Goal: Navigation & Orientation: Understand site structure

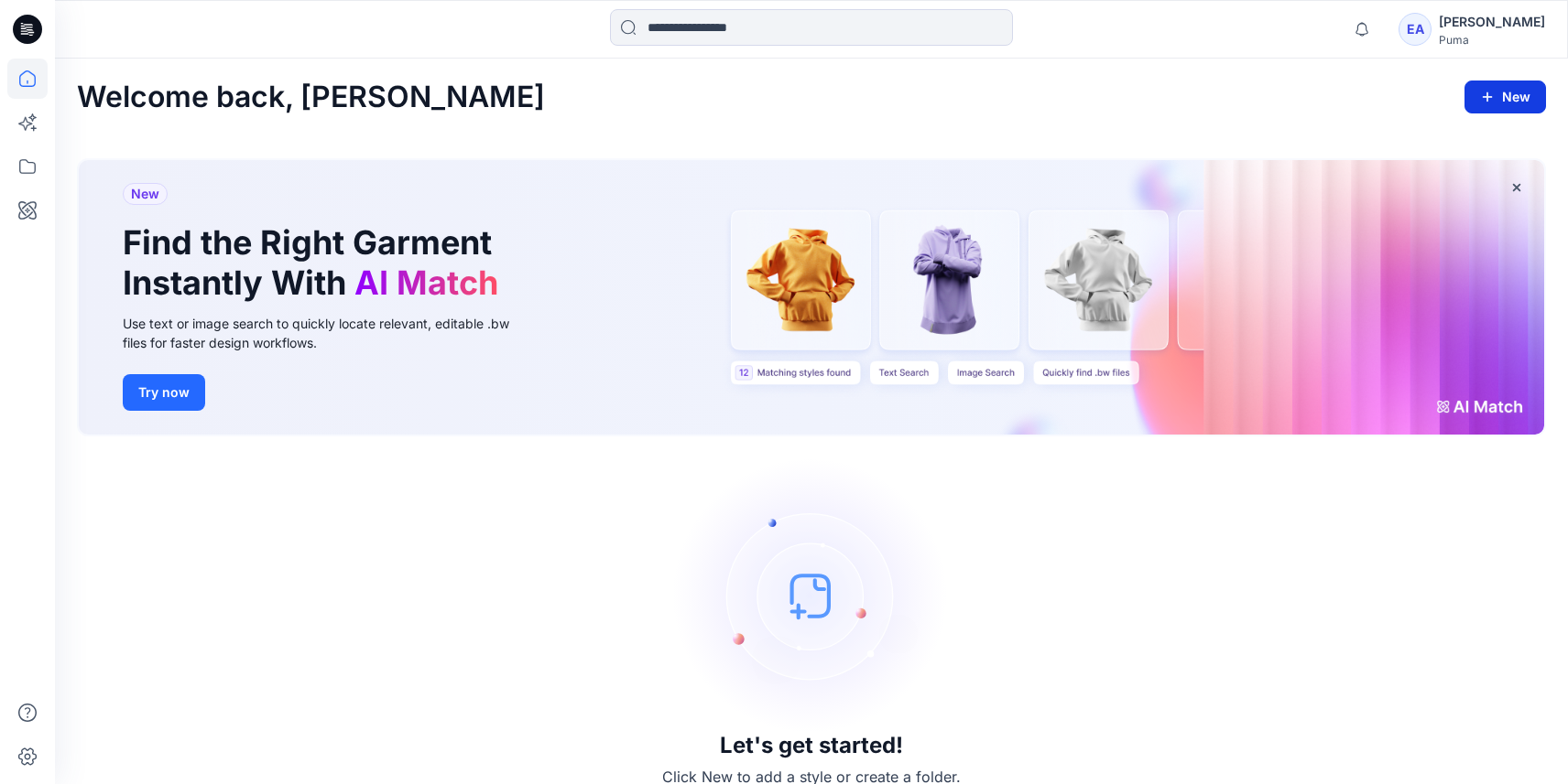
click at [1524, 96] on button "New" at bounding box center [1505, 97] width 82 height 33
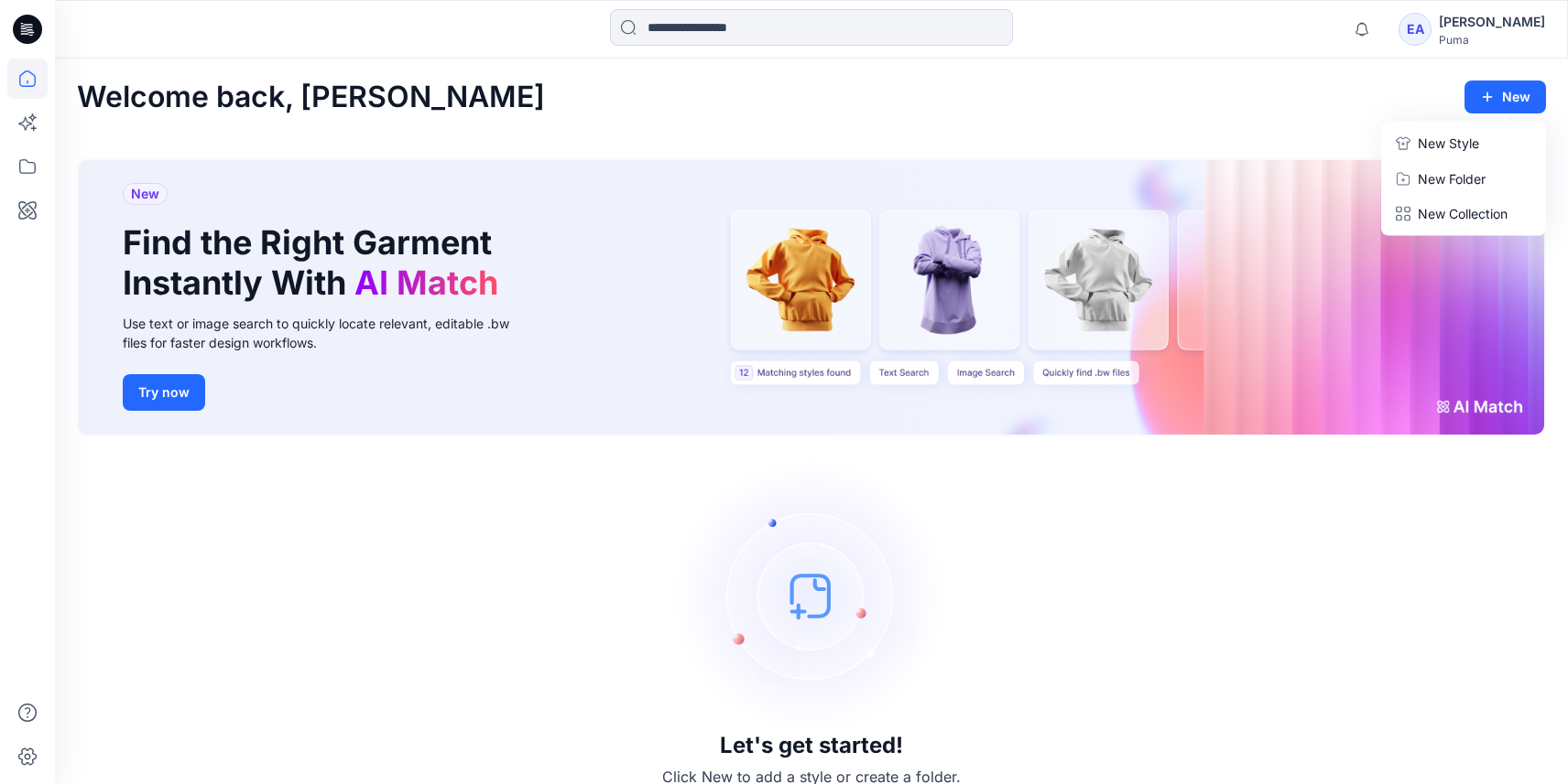
click at [1457, 145] on p "New Style" at bounding box center [1448, 144] width 61 height 22
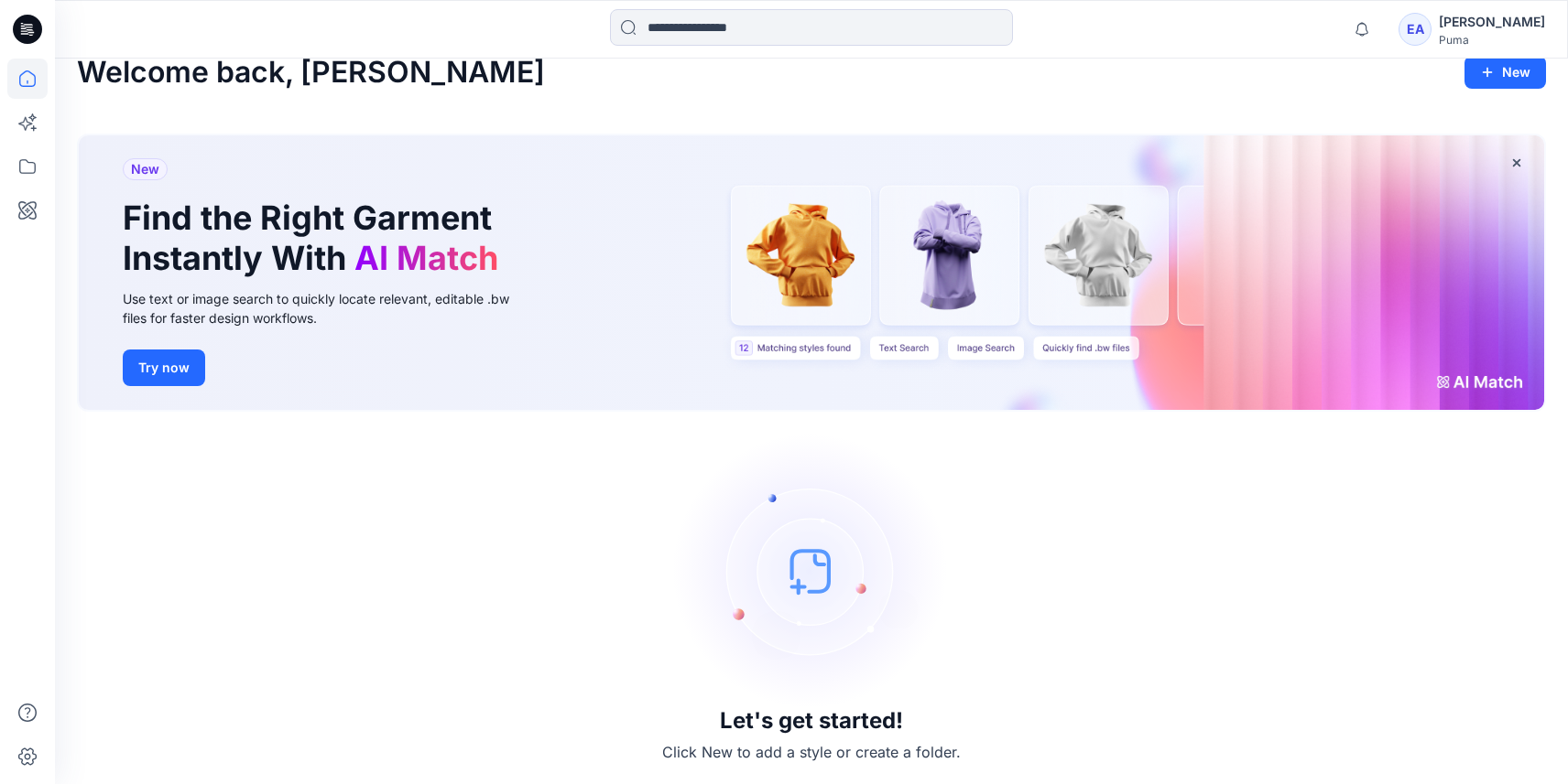
click at [786, 555] on img at bounding box center [811, 570] width 274 height 274
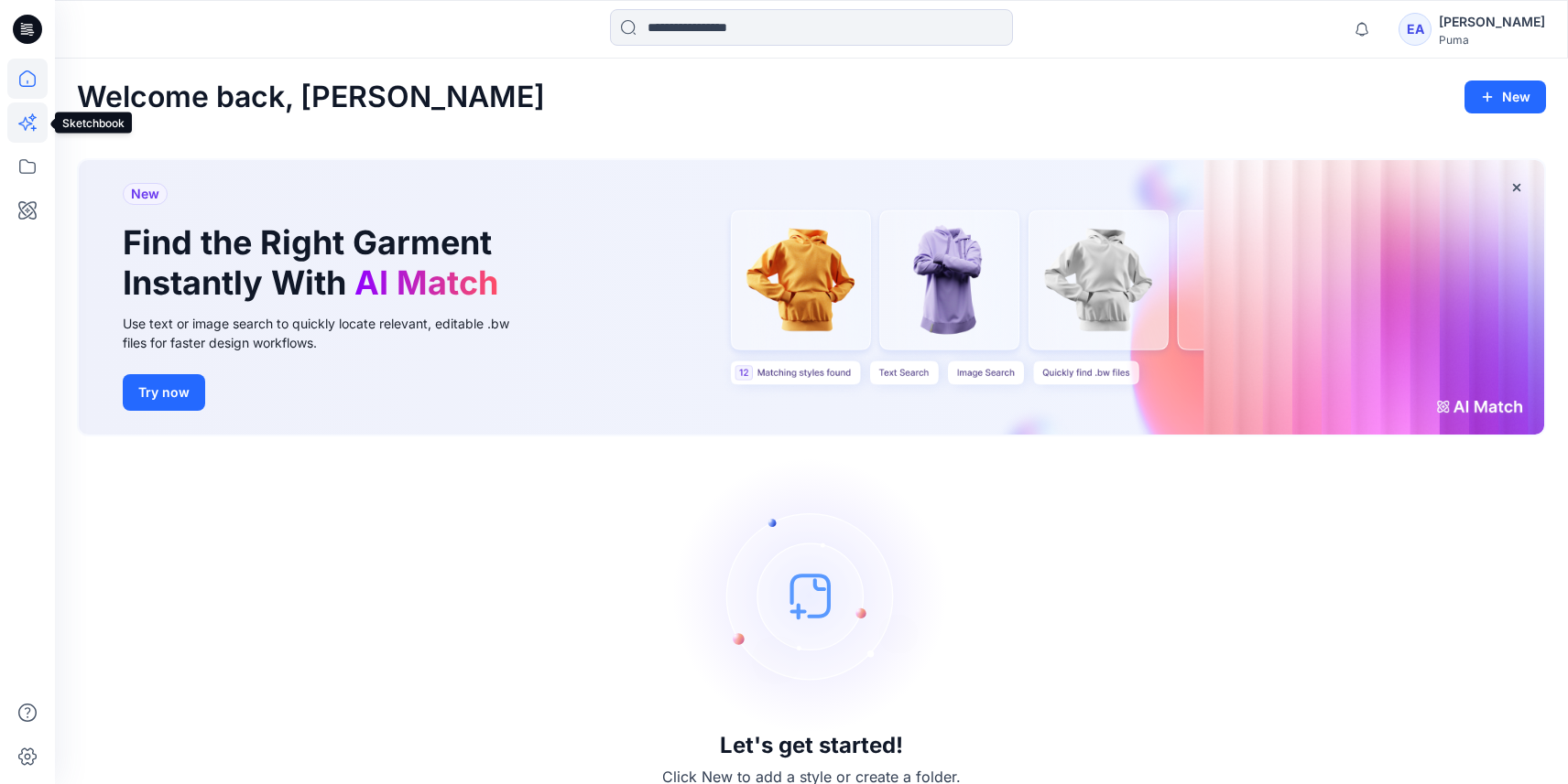
click at [35, 116] on icon at bounding box center [32, 117] width 8 height 8
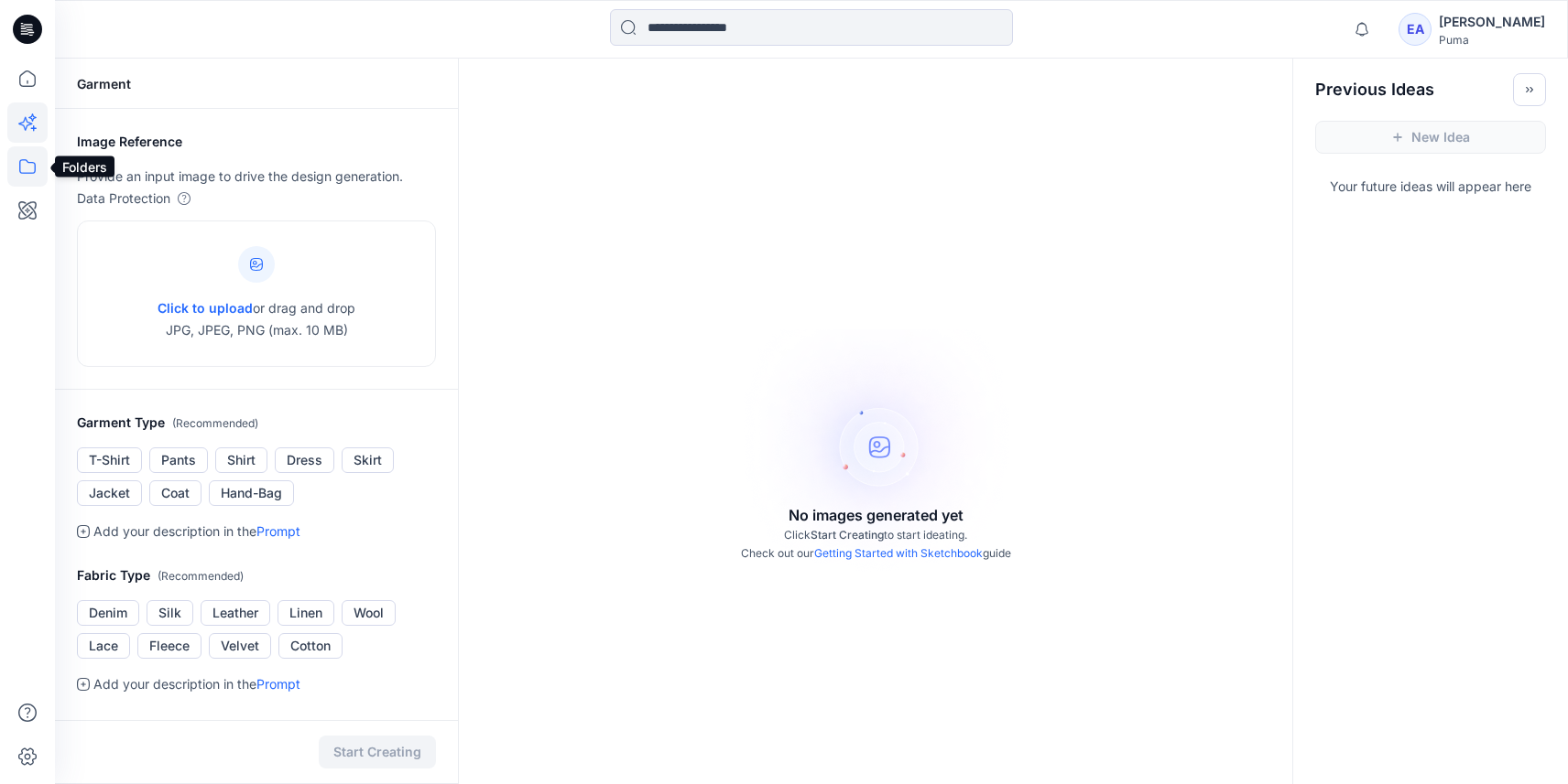
click at [31, 168] on icon at bounding box center [28, 167] width 40 height 40
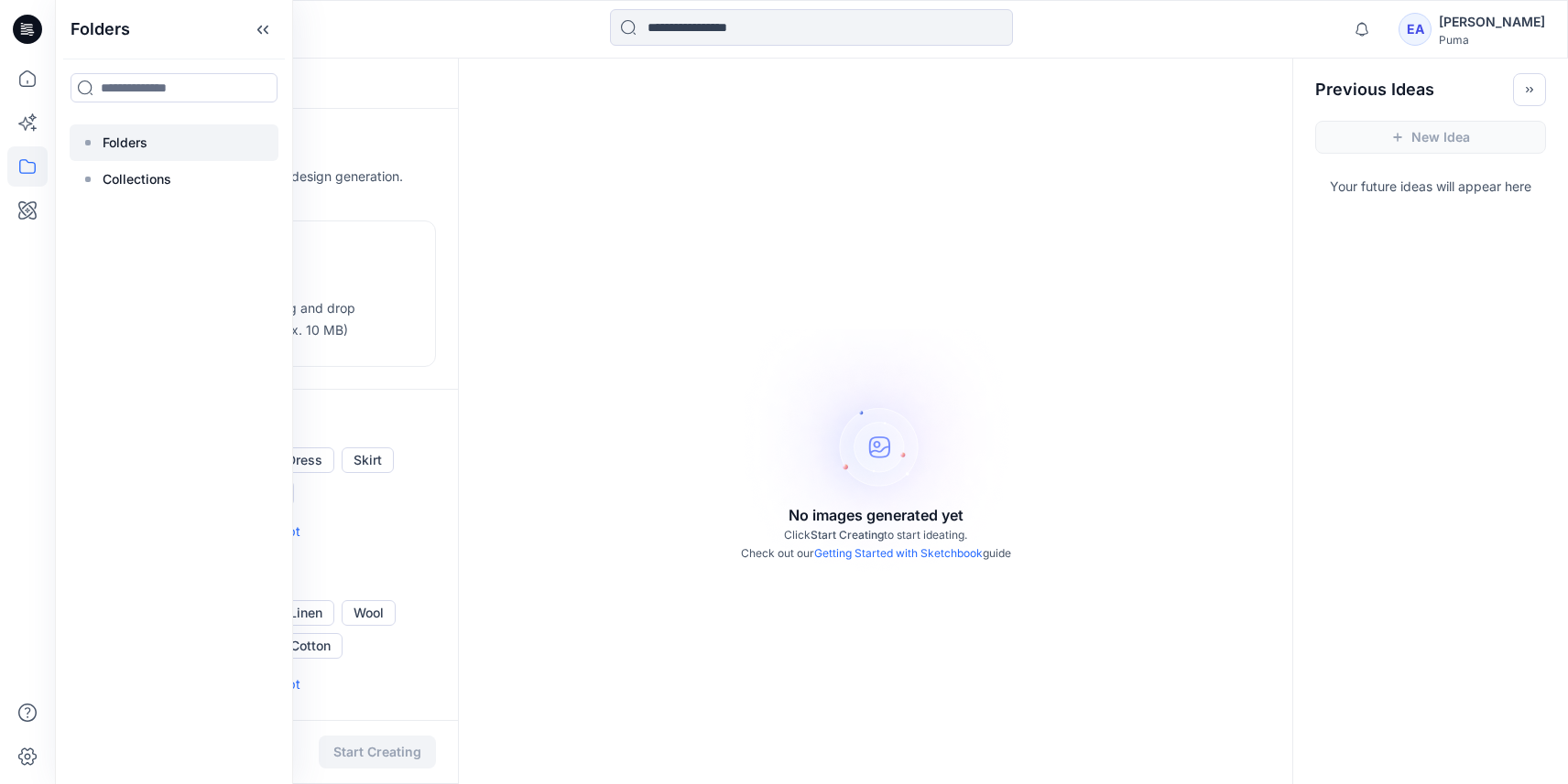
click at [125, 151] on p "Folders" at bounding box center [125, 143] width 45 height 22
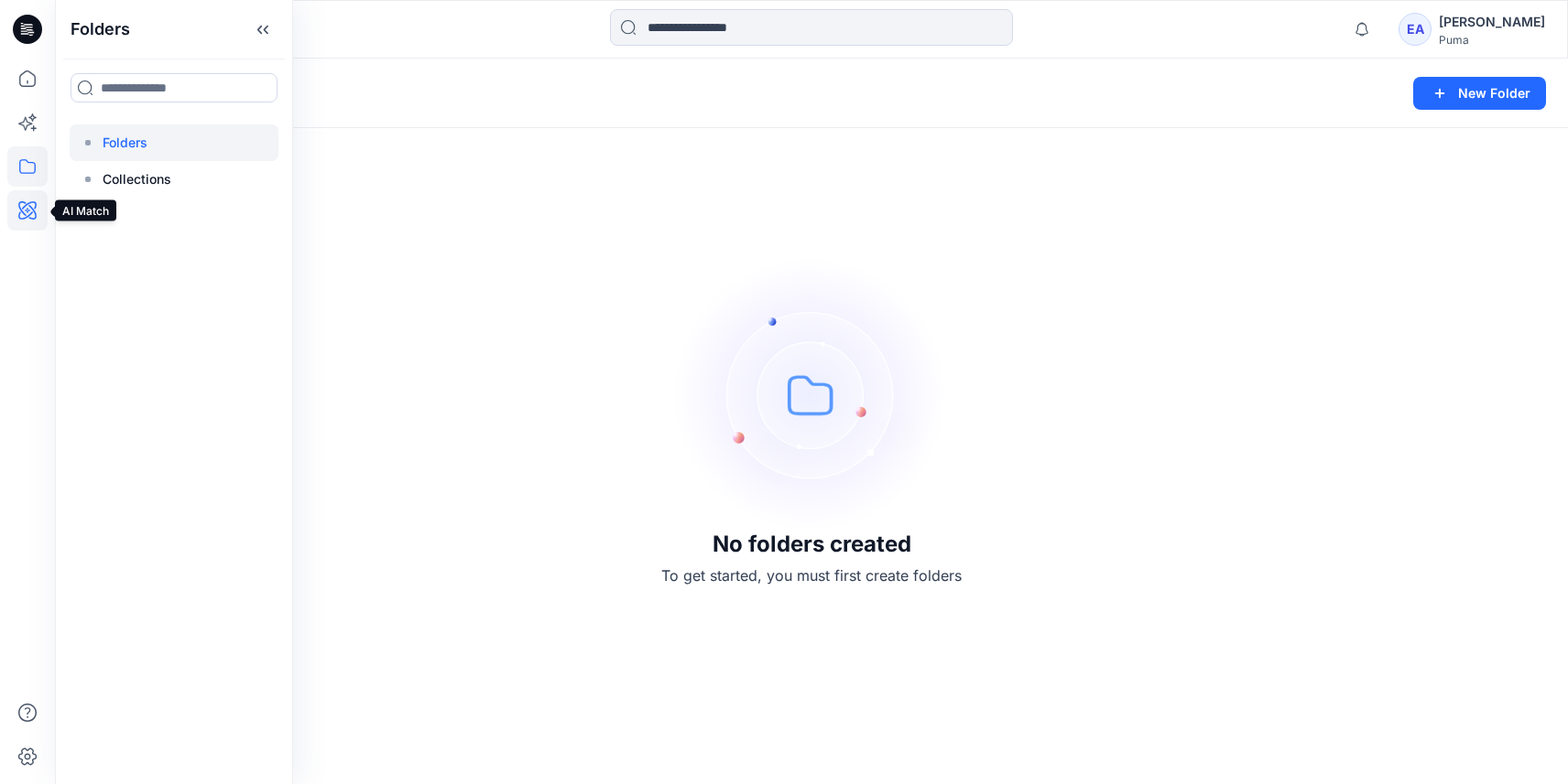
click at [32, 219] on icon at bounding box center [28, 211] width 18 height 18
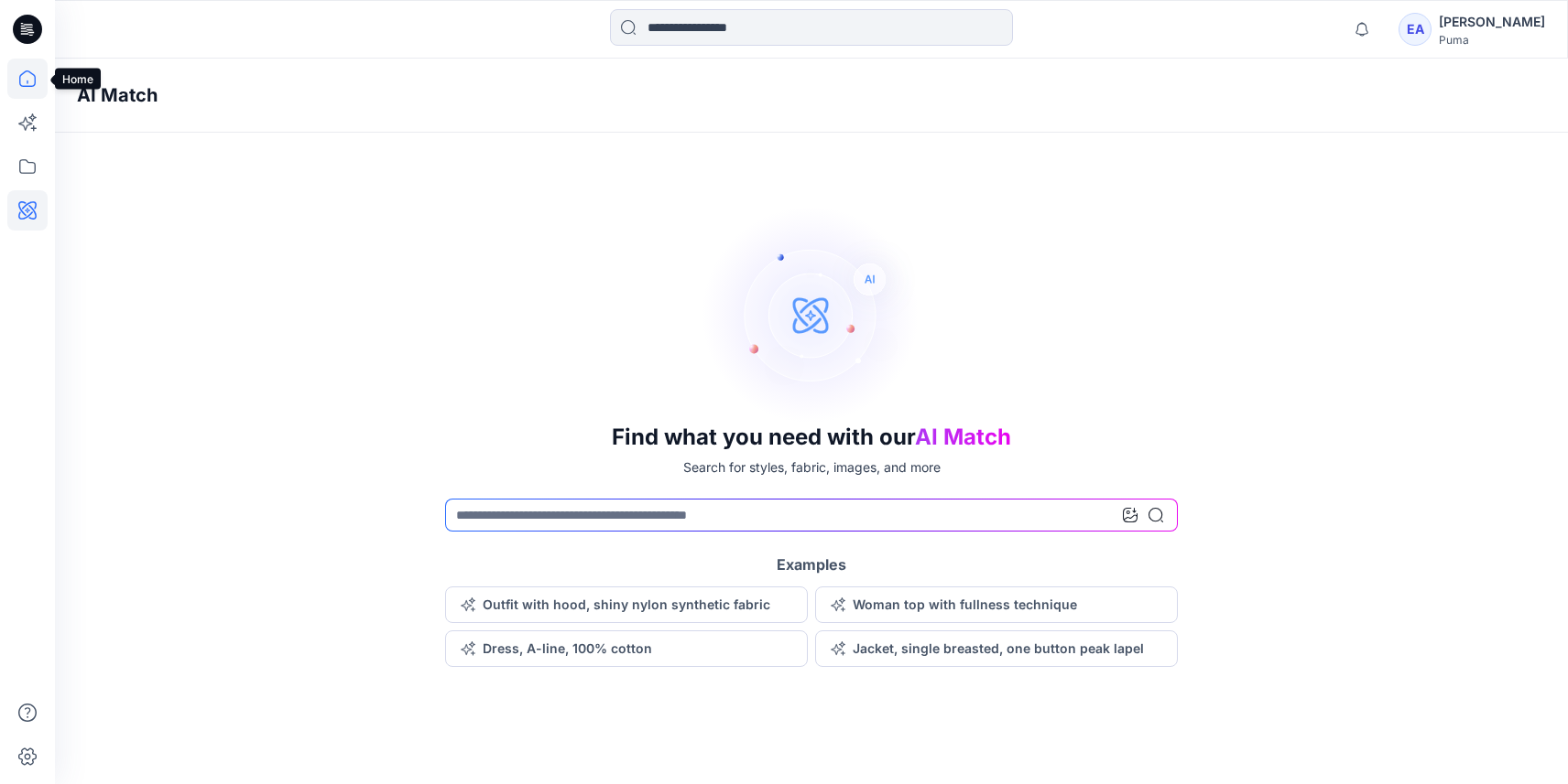
click at [28, 69] on icon at bounding box center [28, 79] width 40 height 40
